Goal: Navigation & Orientation: Understand site structure

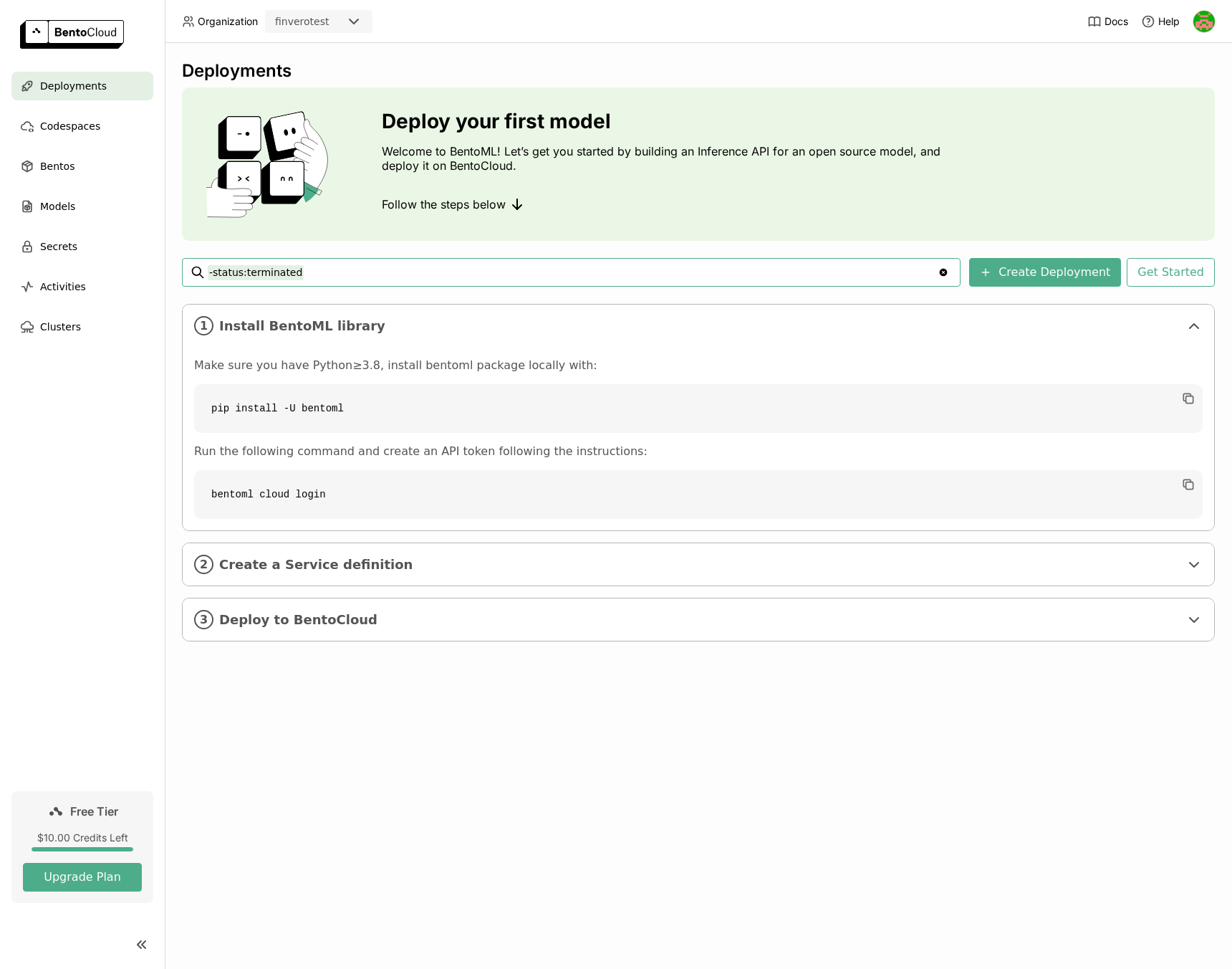
click at [347, 276] on input "-status:terminated" at bounding box center [573, 272] width 730 height 23
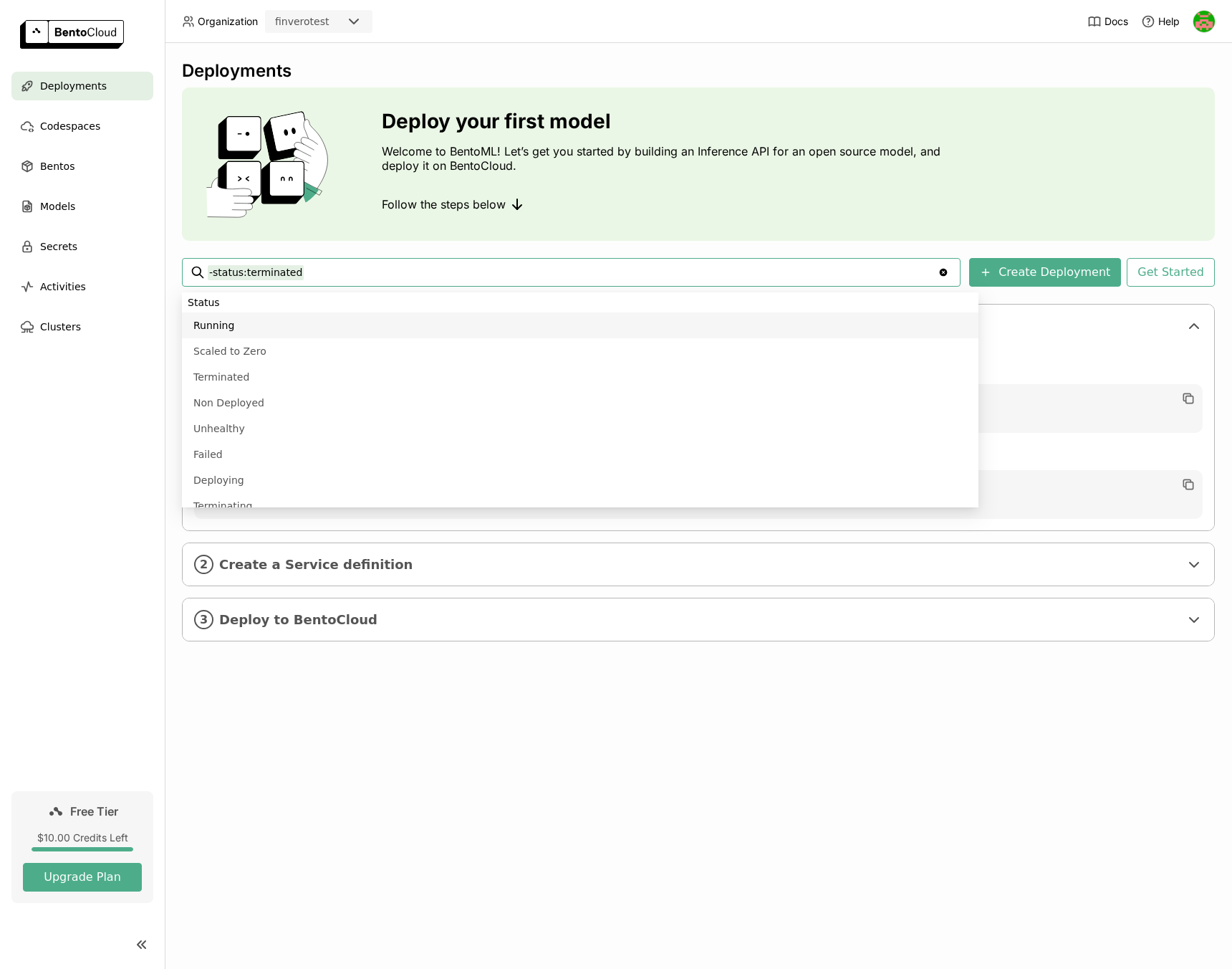
click at [456, 273] on input "-status:terminated" at bounding box center [573, 272] width 730 height 23
click at [816, 247] on div "Deployments Deploy your first model Welcome to BentoML! Let’s get you started b…" at bounding box center [699, 361] width 1033 height 603
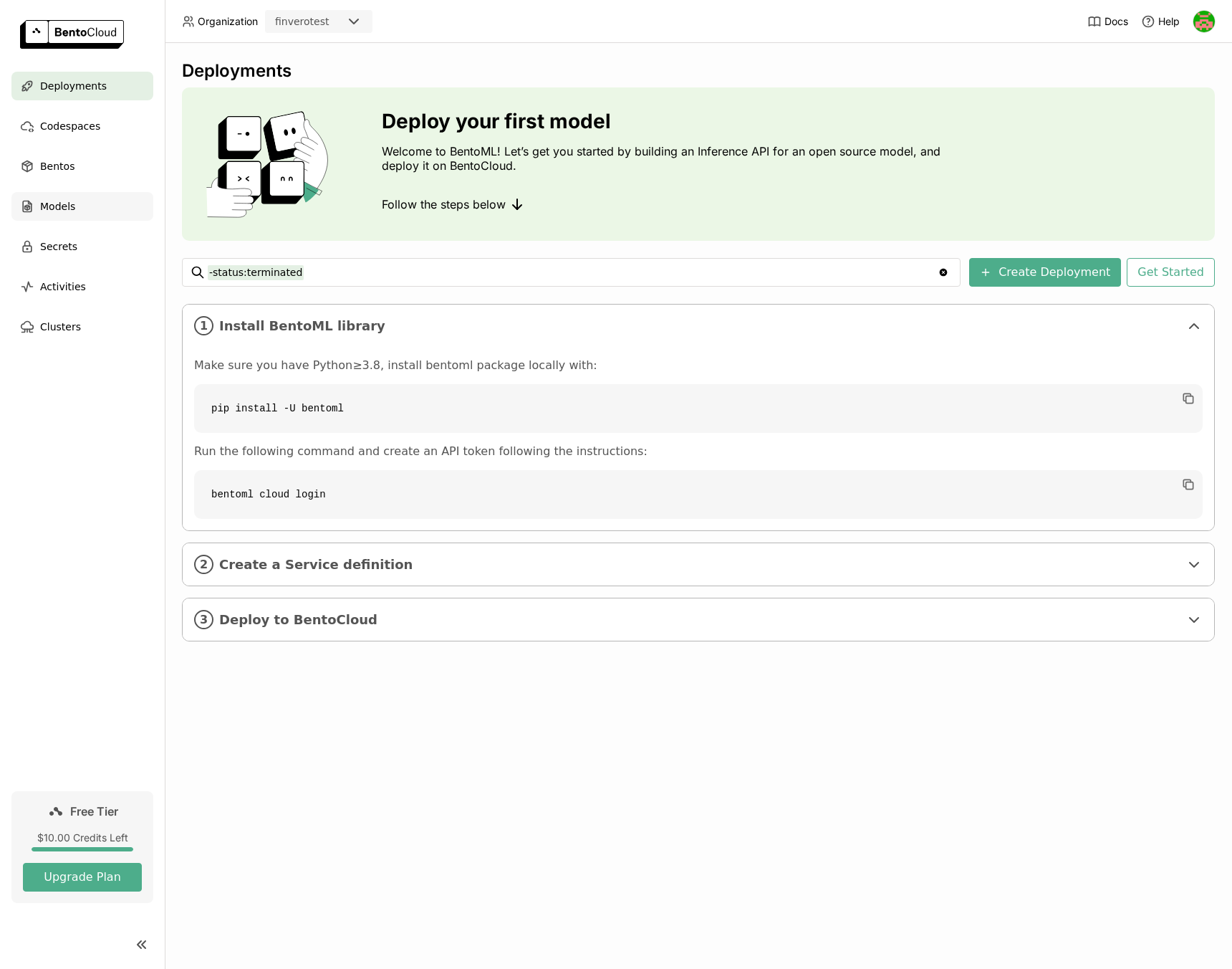
click at [50, 212] on span "Models" at bounding box center [57, 206] width 35 height 17
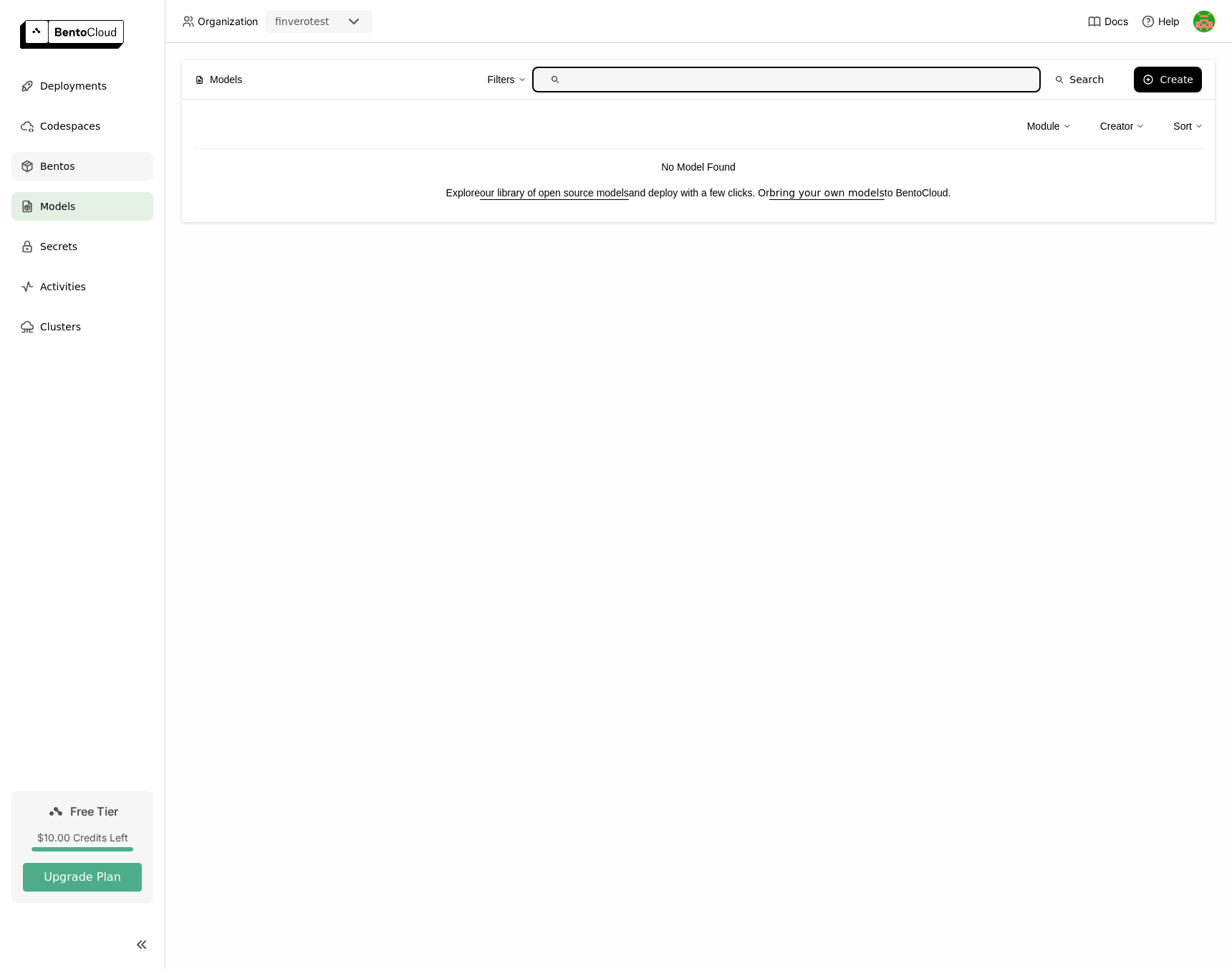
click at [50, 171] on span "Bentos" at bounding box center [57, 166] width 34 height 17
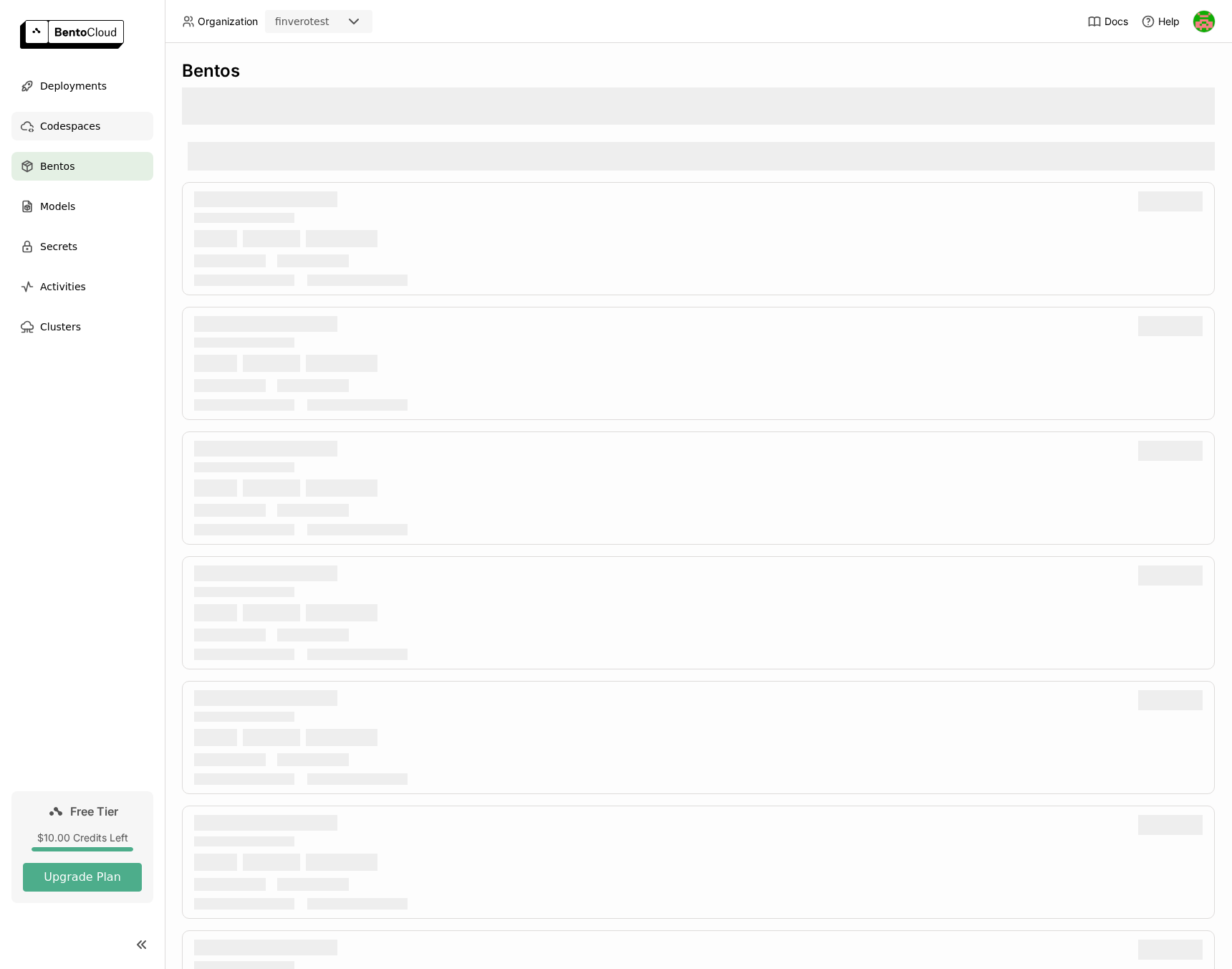
click at [58, 127] on span "Codespaces" at bounding box center [70, 126] width 60 height 17
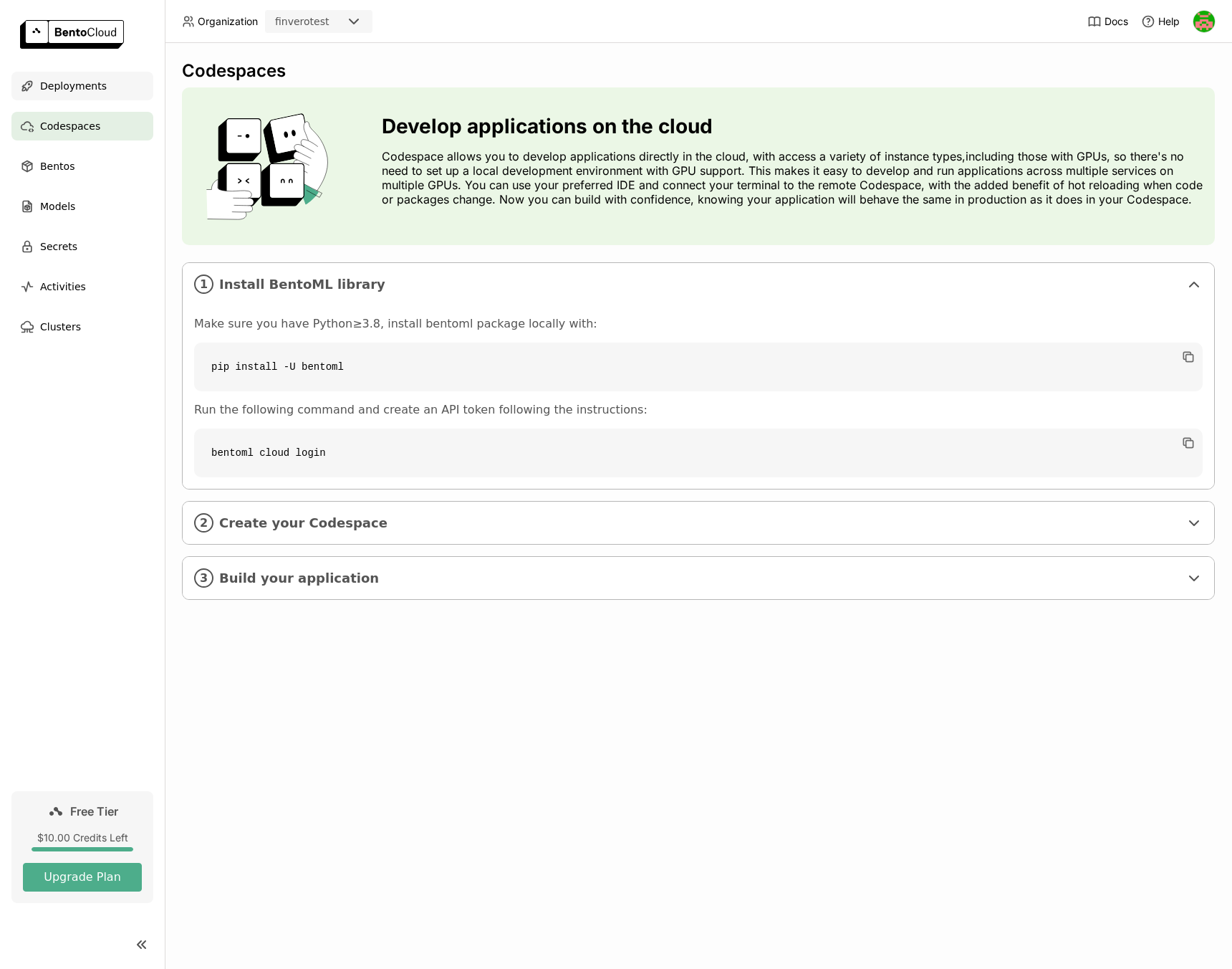
click at [55, 81] on span "Deployments" at bounding box center [73, 86] width 67 height 17
